Goal: Download file/media

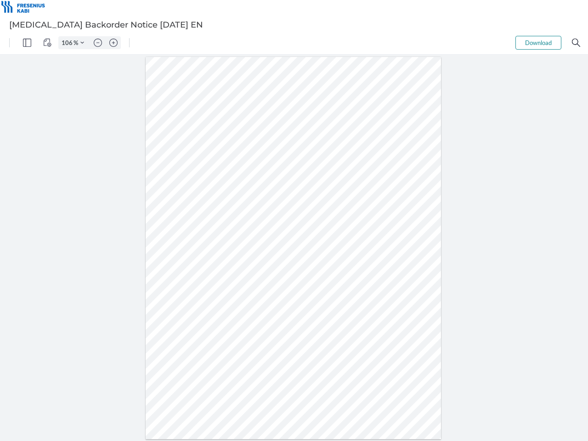
click at [27, 43] on img "Panel" at bounding box center [27, 43] width 8 height 8
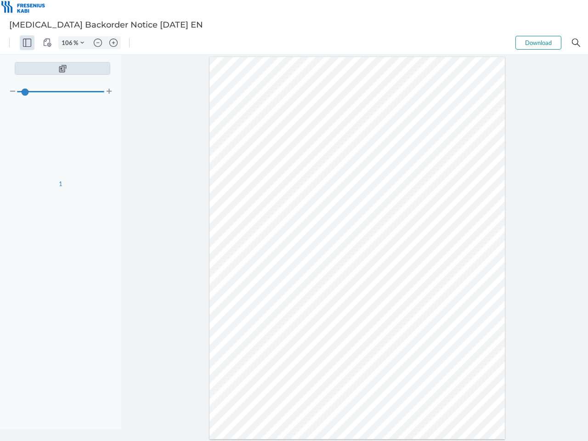
click at [47, 43] on img "View Controls" at bounding box center [47, 43] width 8 height 8
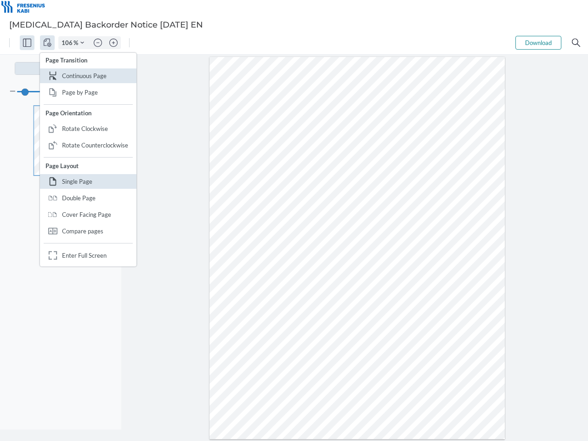
click at [69, 43] on input "106" at bounding box center [66, 43] width 15 height 8
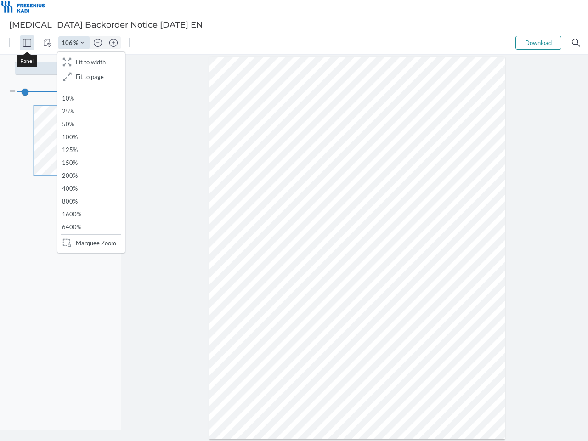
click at [82, 43] on img "Zoom Controls" at bounding box center [82, 43] width 4 height 4
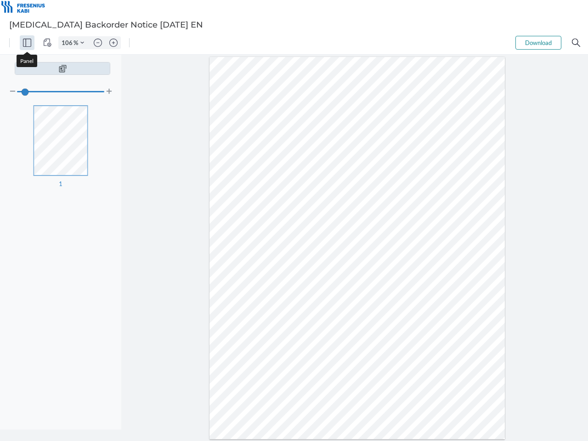
click at [98, 43] on img "Zoom out" at bounding box center [98, 43] width 8 height 8
click at [114, 43] on img "Zoom in" at bounding box center [113, 43] width 8 height 8
type input "106"
click at [539, 43] on button "Download" at bounding box center [539, 43] width 46 height 14
click at [577, 43] on img "Search" at bounding box center [576, 43] width 8 height 8
